Goal: Transaction & Acquisition: Purchase product/service

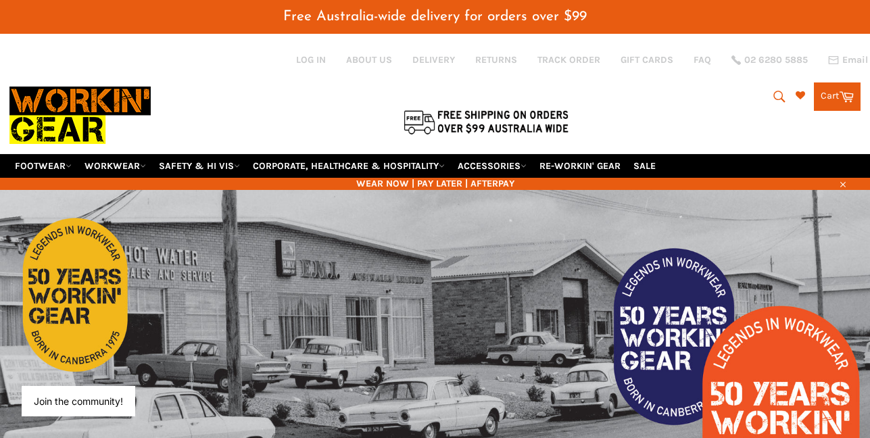
click at [776, 89] on icon "submit" at bounding box center [779, 96] width 15 height 15
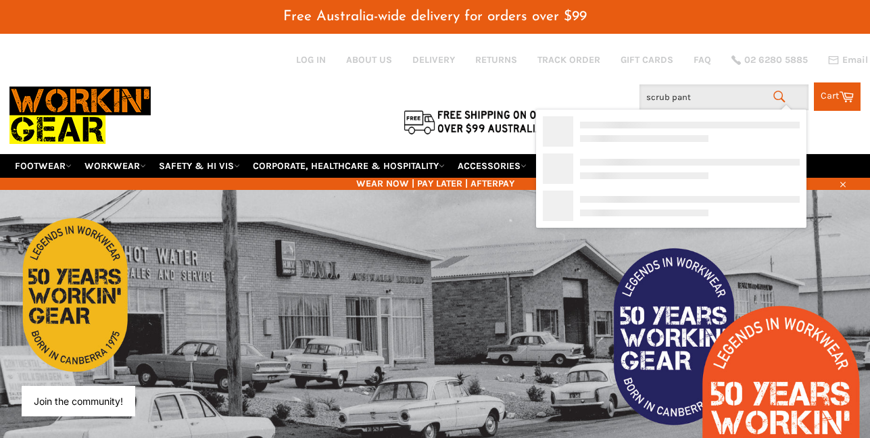
type input "scrub pants"
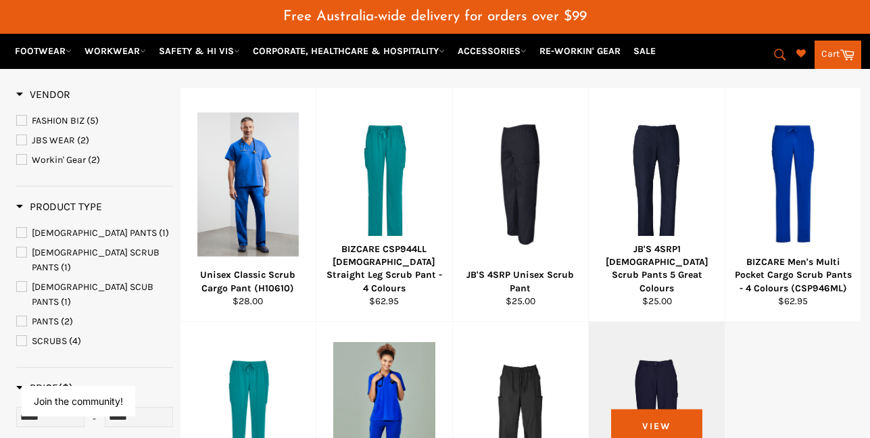
scroll to position [216, 0]
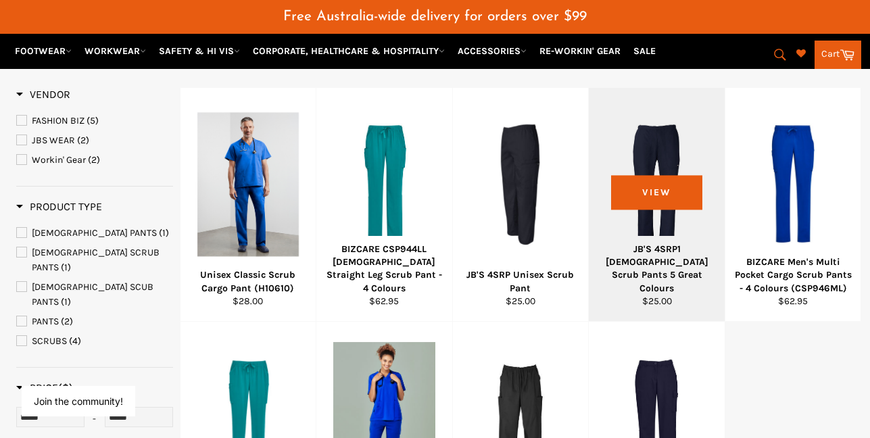
click at [656, 176] on div at bounding box center [656, 184] width 102 height 159
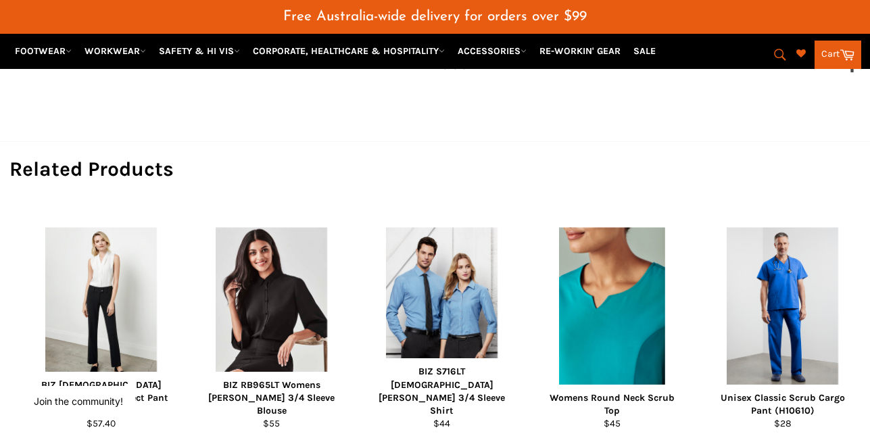
scroll to position [710, 0]
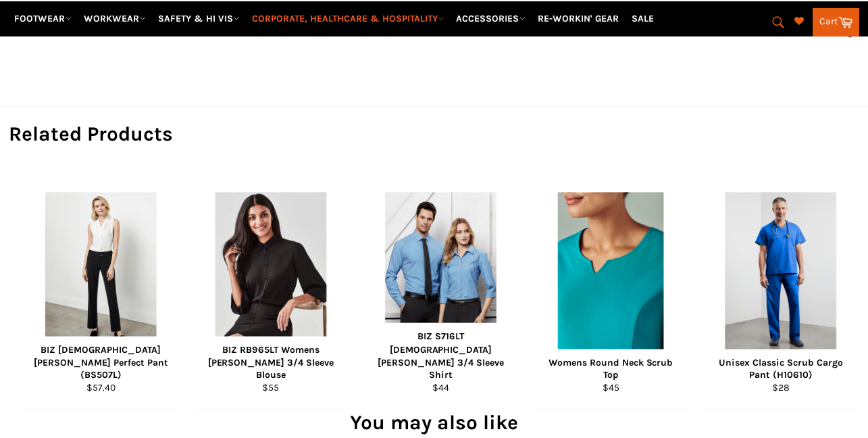
scroll to position [743, 0]
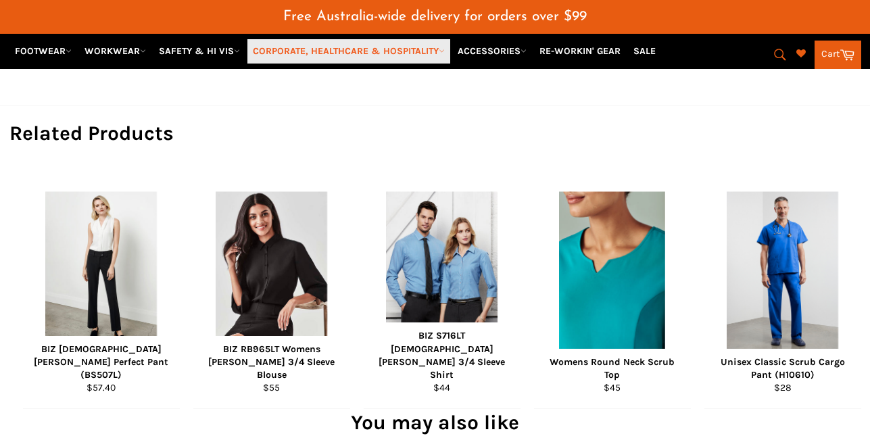
click at [406, 52] on link "CORPORATE, HEALTHCARE & HOSPITALITY" at bounding box center [348, 51] width 203 height 24
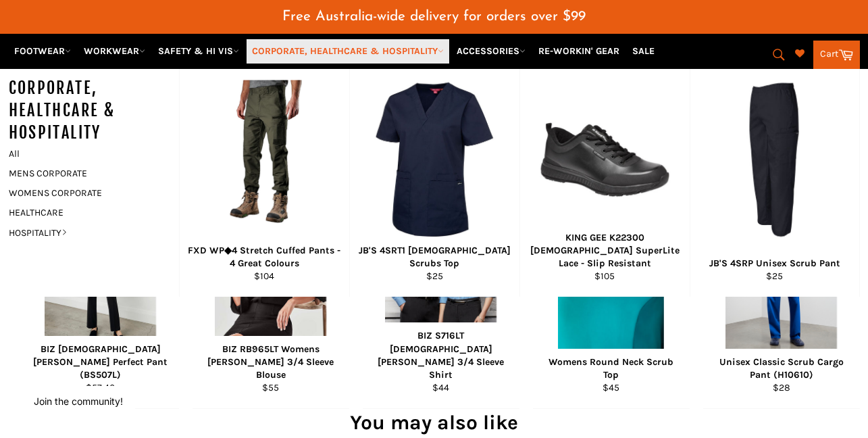
scroll to position [755, 0]
